Goal: Information Seeking & Learning: Learn about a topic

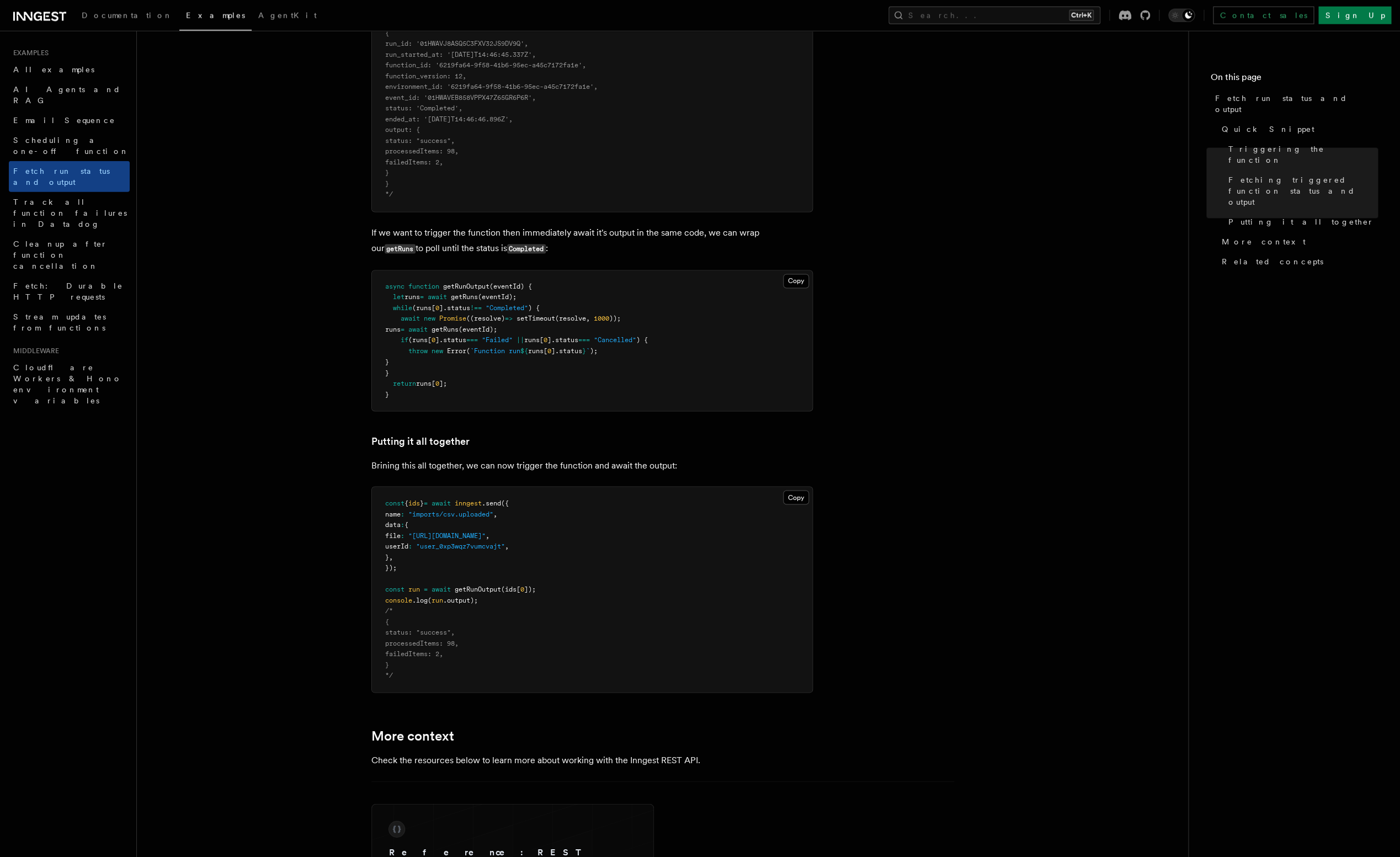
scroll to position [1044, 0]
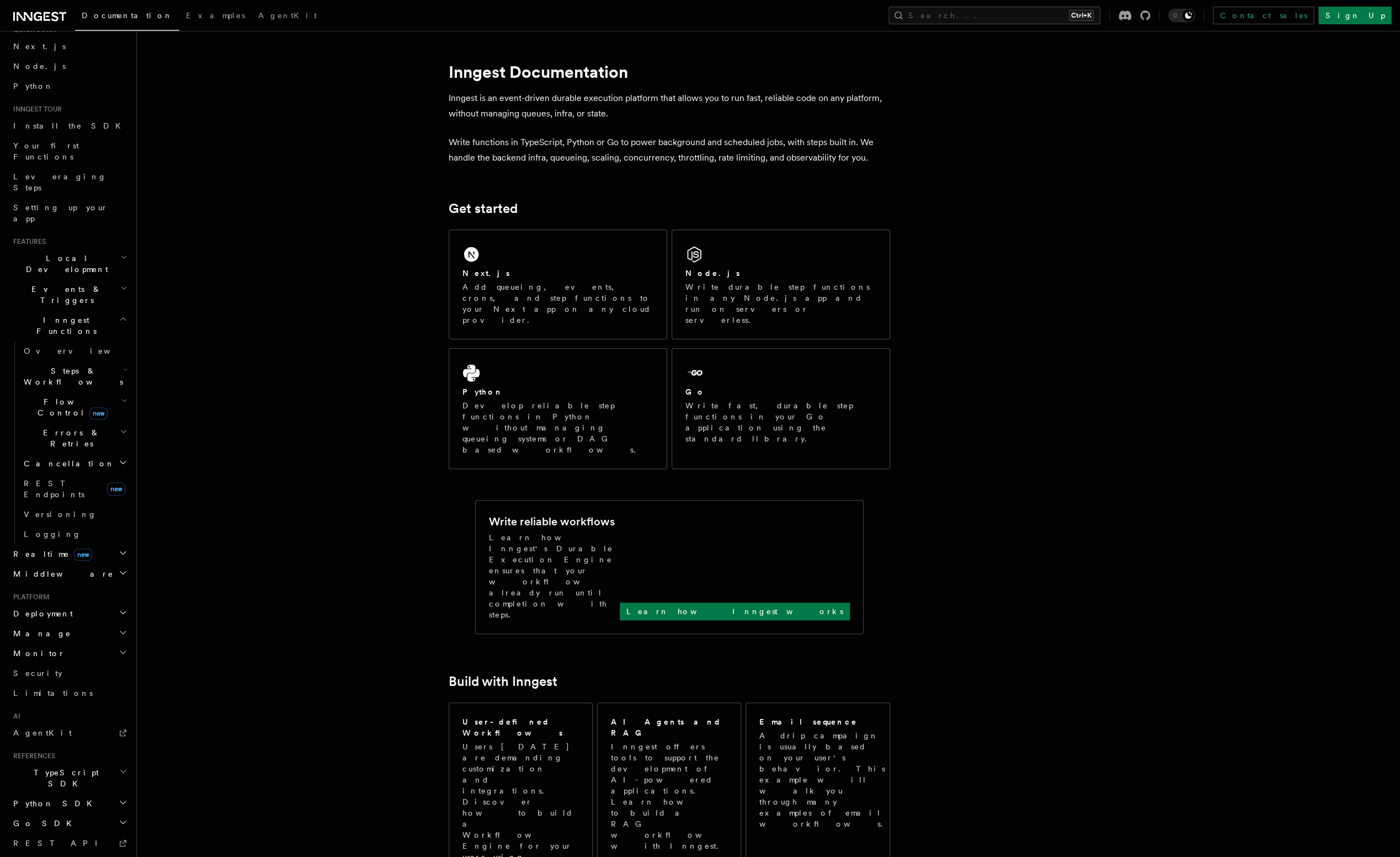
scroll to position [48, 0]
click at [119, 543] on icon "button" at bounding box center [123, 547] width 8 height 8
click at [122, 392] on icon "button" at bounding box center [125, 395] width 6 height 8
click at [89, 438] on link "Singleton new" at bounding box center [80, 449] width 100 height 22
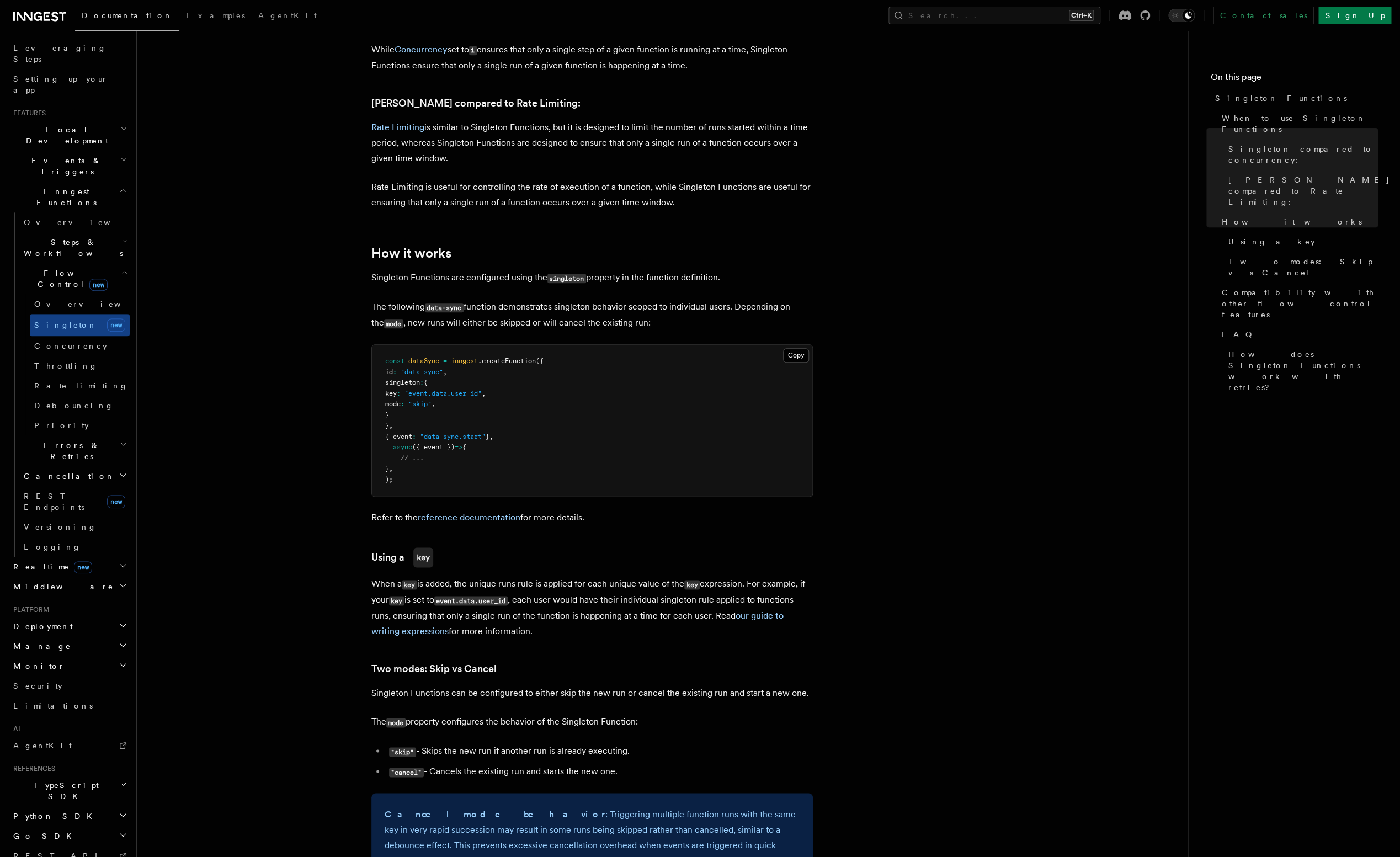
scroll to position [172, 0]
click at [112, 576] on h2 "Middleware" at bounding box center [69, 586] width 121 height 20
click at [119, 830] on icon "button" at bounding box center [123, 834] width 8 height 8
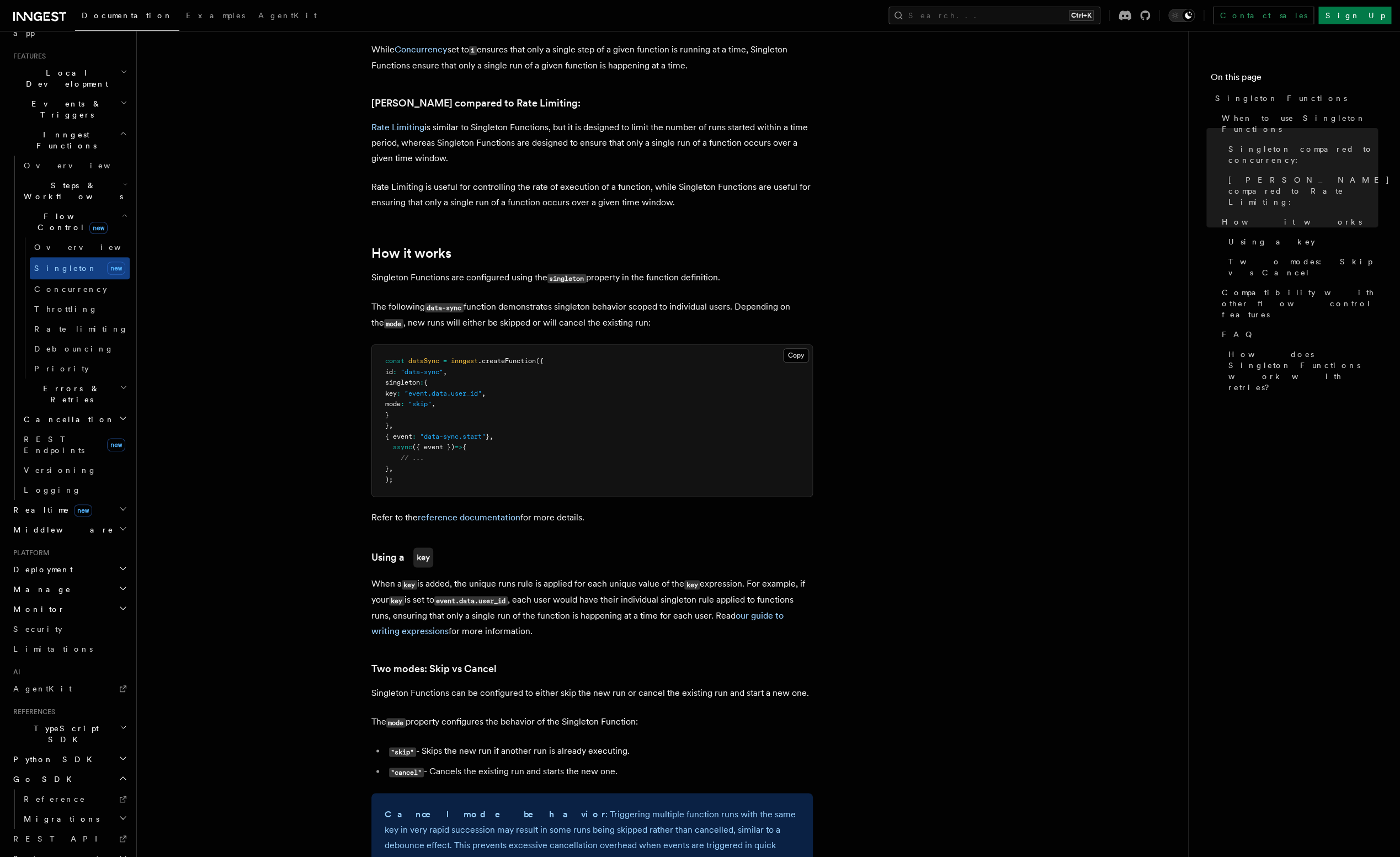
scroll to position [229, 0]
click at [120, 817] on icon "button" at bounding box center [123, 818] width 5 height 3
click at [119, 814] on icon "button" at bounding box center [123, 818] width 8 height 8
click at [50, 435] on span "REST Endpoints" at bounding box center [54, 445] width 61 height 20
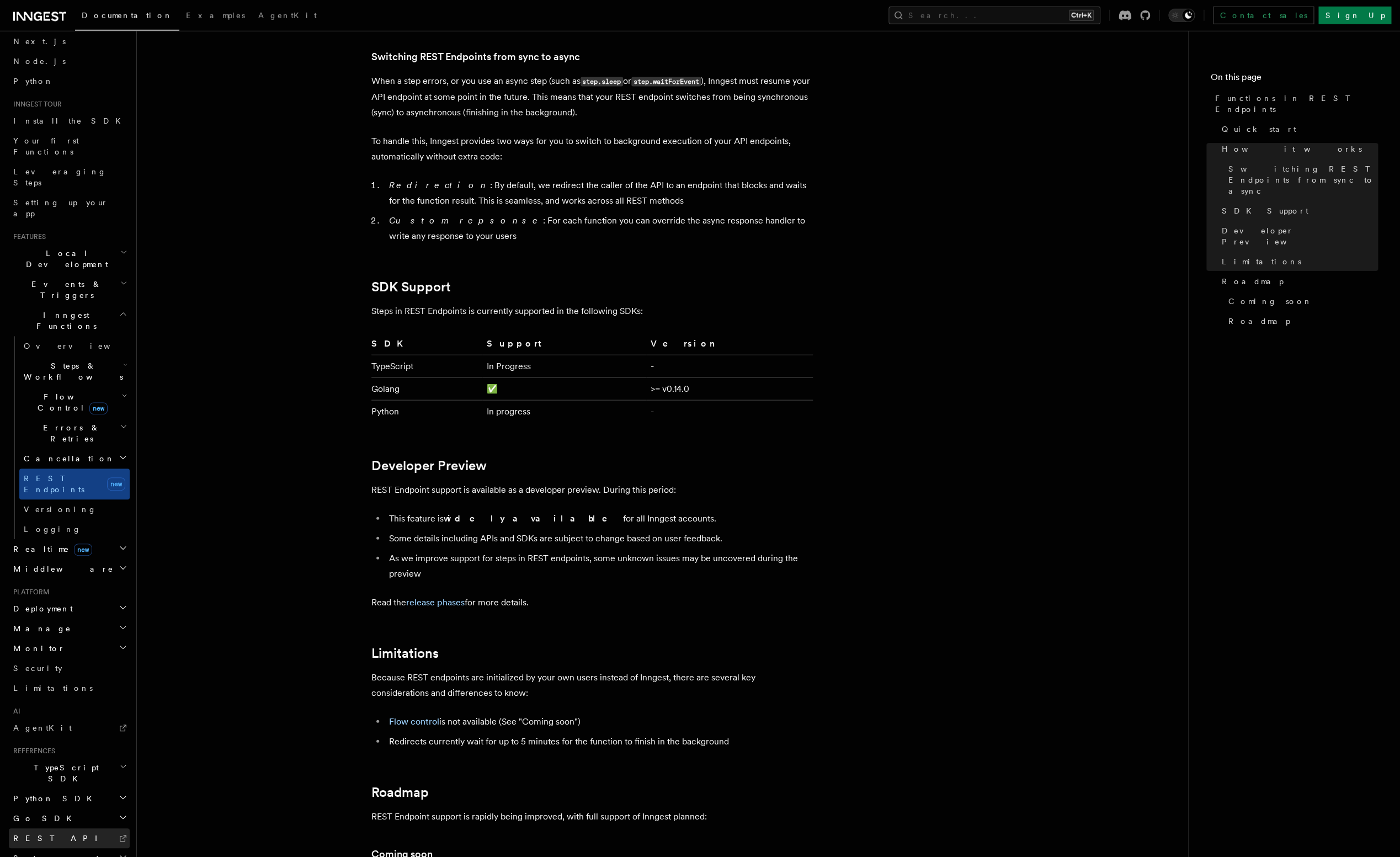
scroll to position [1341, 0]
click at [42, 834] on span "REST API" at bounding box center [60, 838] width 94 height 8
